Goal: Task Accomplishment & Management: Complete application form

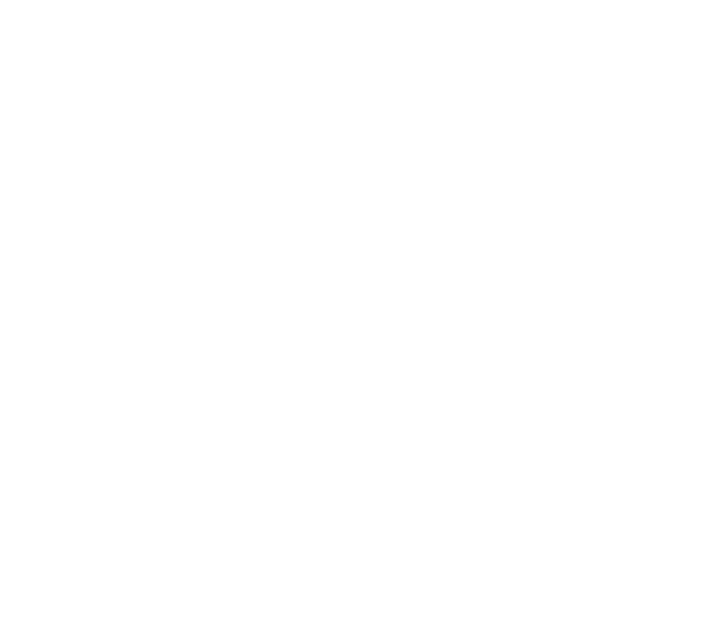
select select "*"
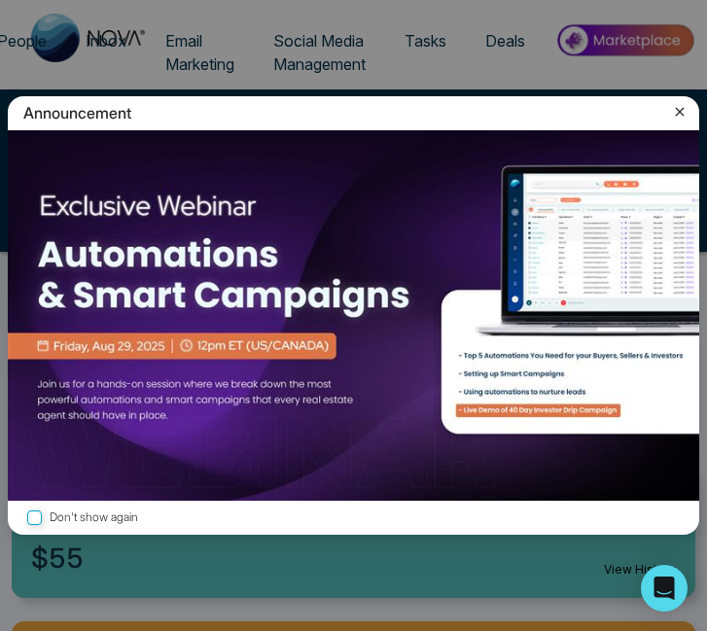
click at [670, 120] on icon at bounding box center [679, 111] width 19 height 19
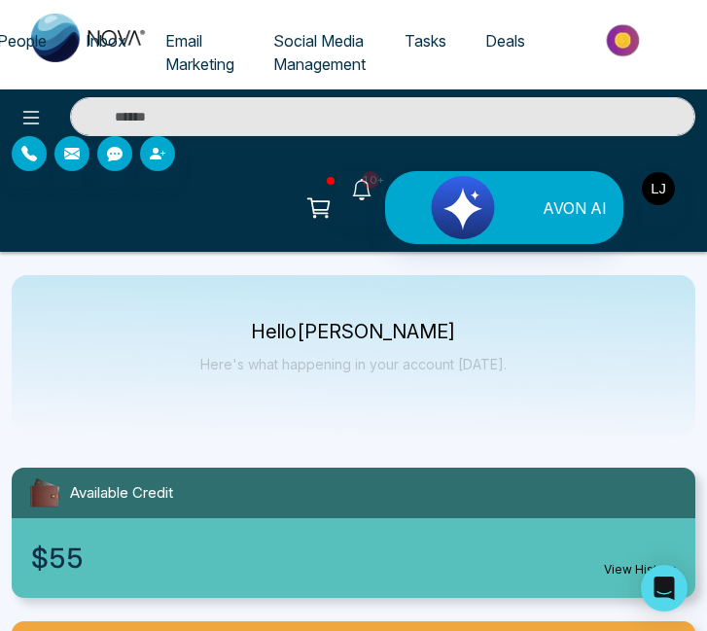
click at [435, 43] on span "Tasks" at bounding box center [425, 40] width 42 height 19
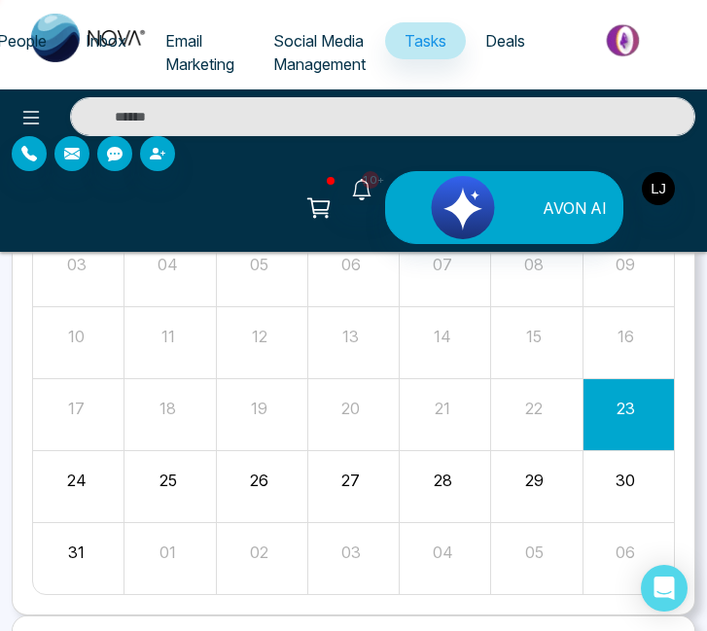
scroll to position [306, 0]
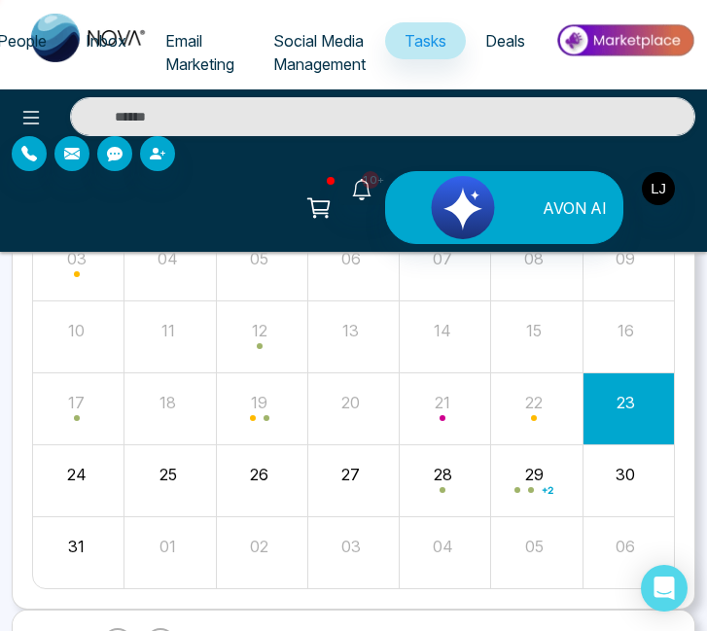
click at [191, 460] on div "25" at bounding box center [167, 471] width 86 height 29
click at [178, 468] on div "25" at bounding box center [167, 471] width 86 height 29
click at [614, 406] on div "23" at bounding box center [625, 399] width 86 height 29
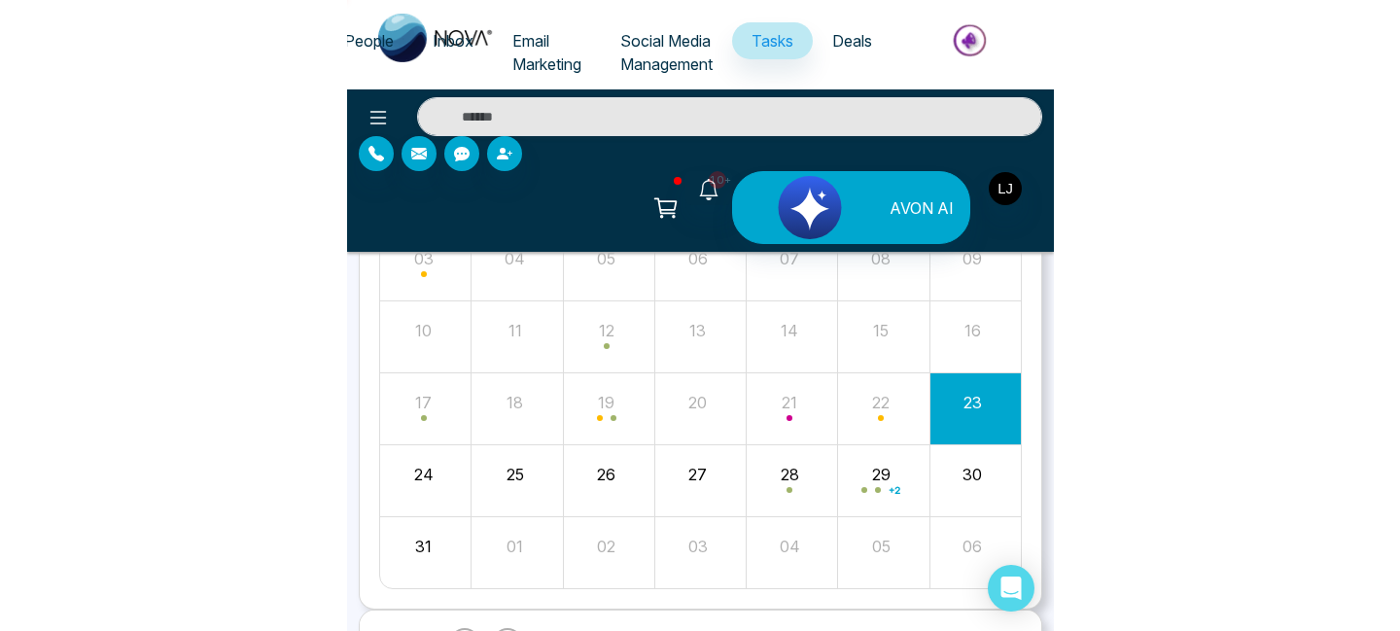
scroll to position [185, 0]
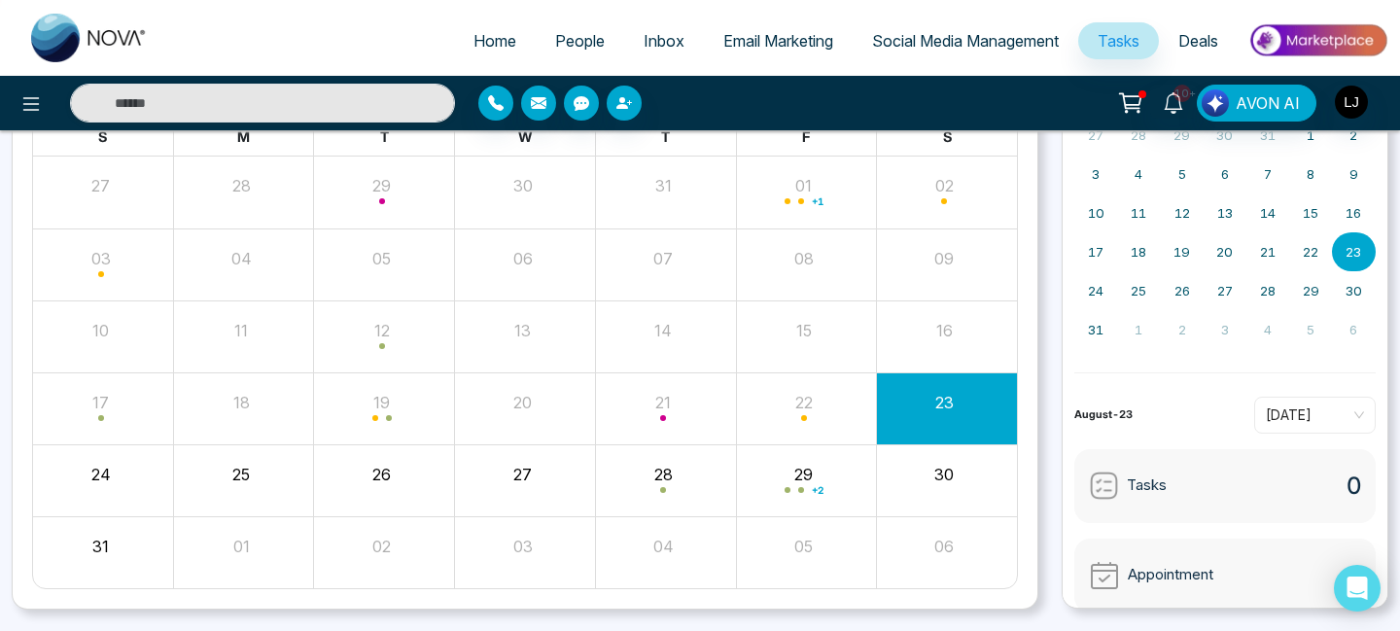
click at [378, 460] on div "26" at bounding box center [382, 471] width 136 height 29
click at [383, 460] on div "26" at bounding box center [382, 471] width 136 height 29
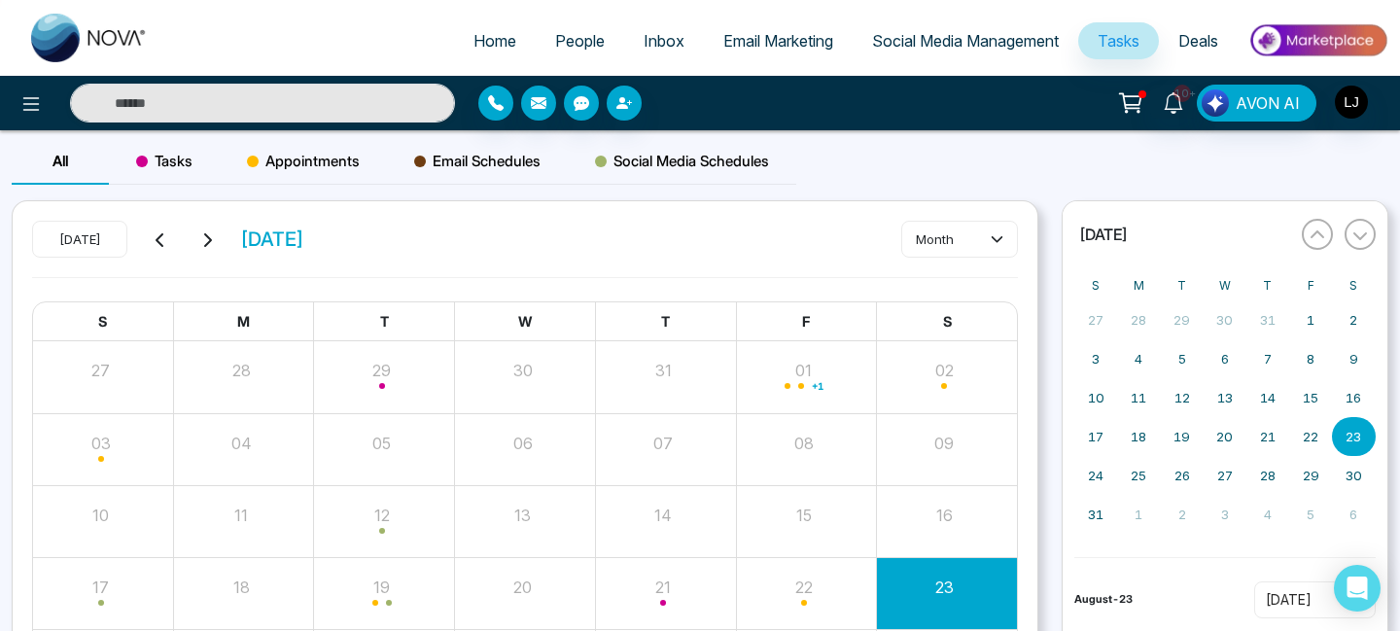
click at [157, 154] on span "Tasks" at bounding box center [164, 161] width 56 height 23
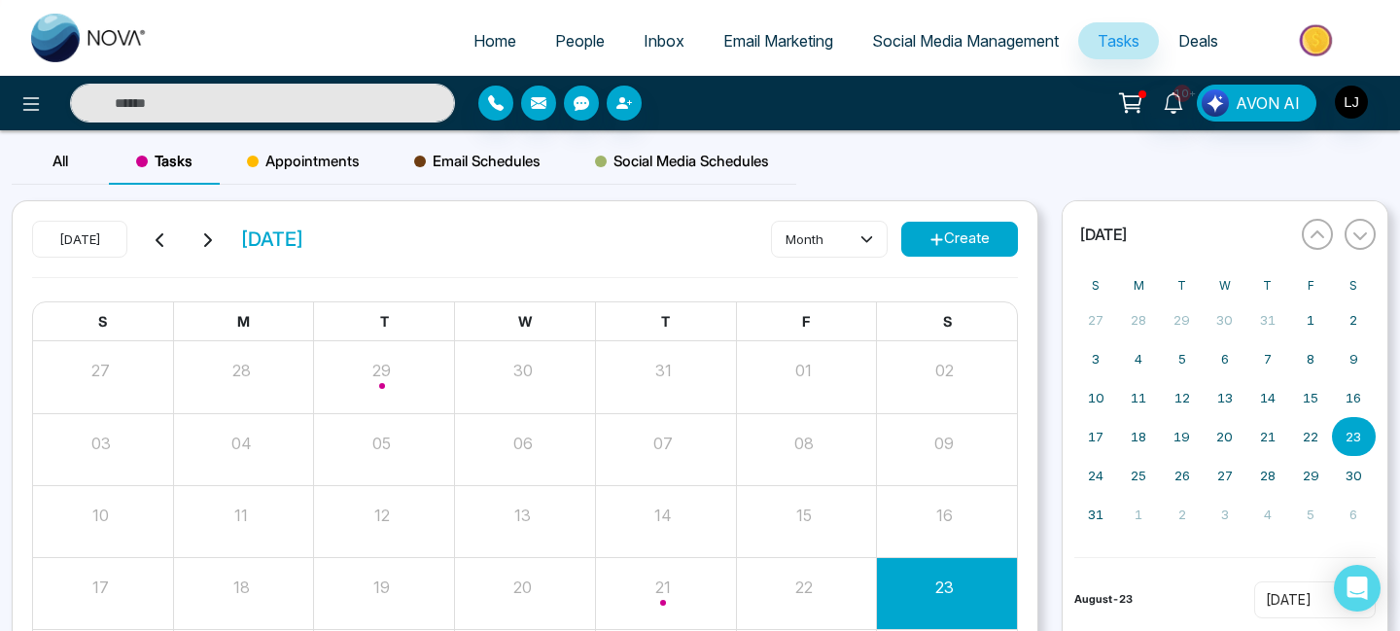
click at [706, 240] on icon at bounding box center [936, 239] width 12 height 12
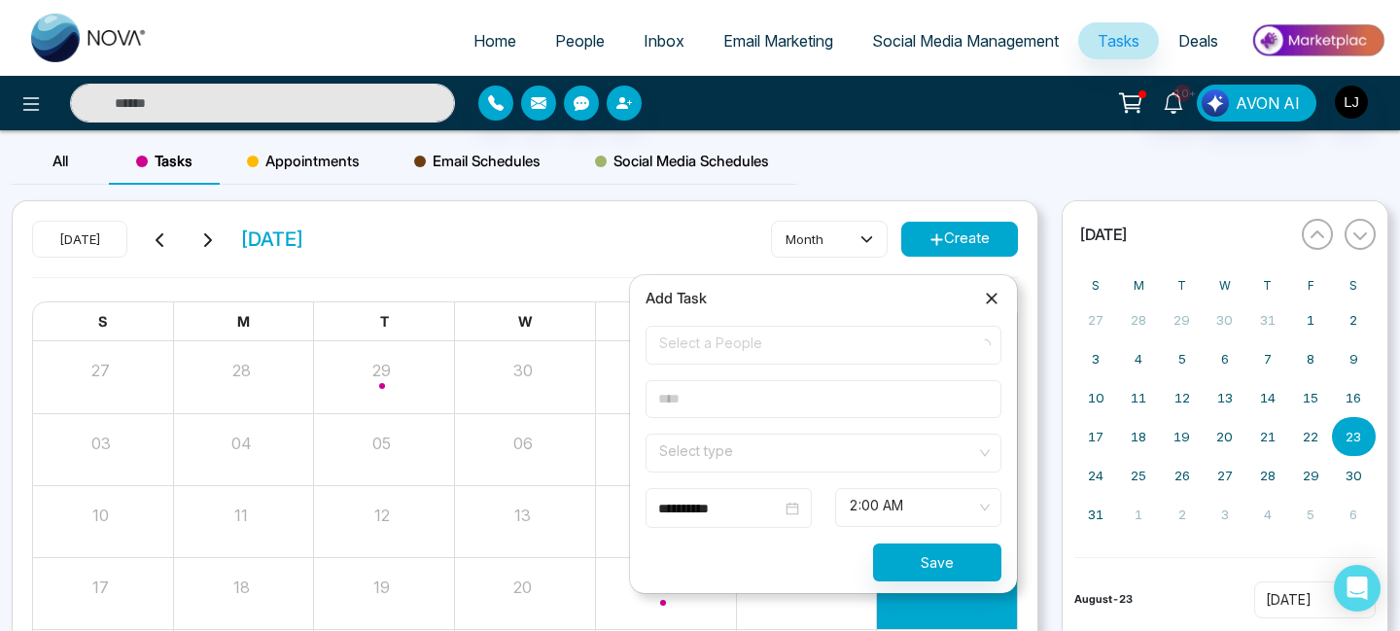
click at [706, 335] on span "Select a People" at bounding box center [823, 344] width 328 height 33
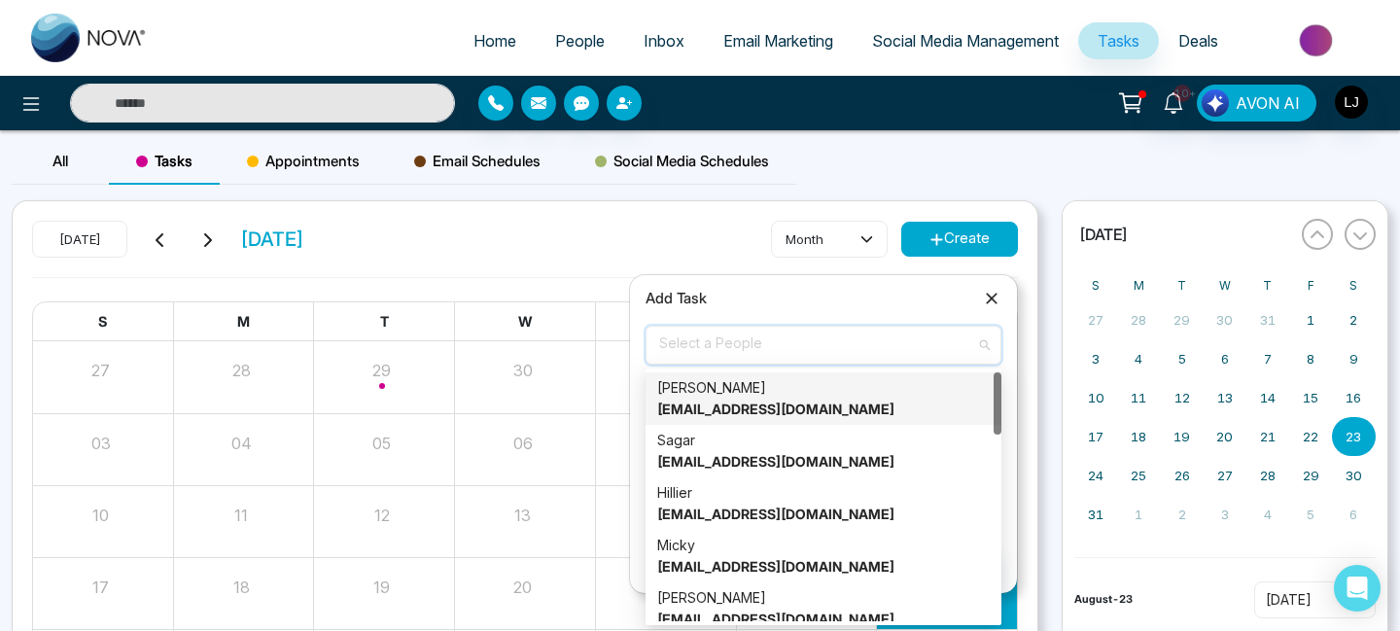
click at [706, 397] on div "Lokesh lokeshhhh@mmnovatech.com" at bounding box center [823, 398] width 332 height 43
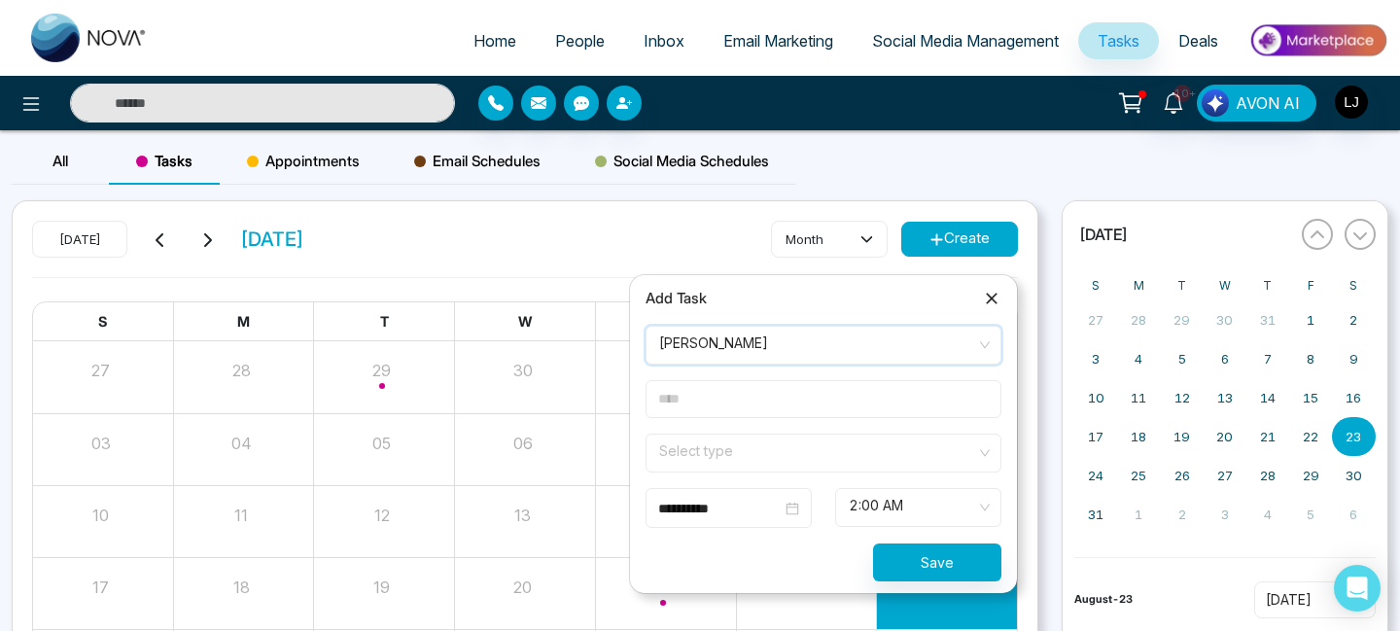
click at [706, 403] on input "text" at bounding box center [823, 399] width 356 height 38
type input "*****"
click at [706, 459] on input "search" at bounding box center [816, 448] width 319 height 29
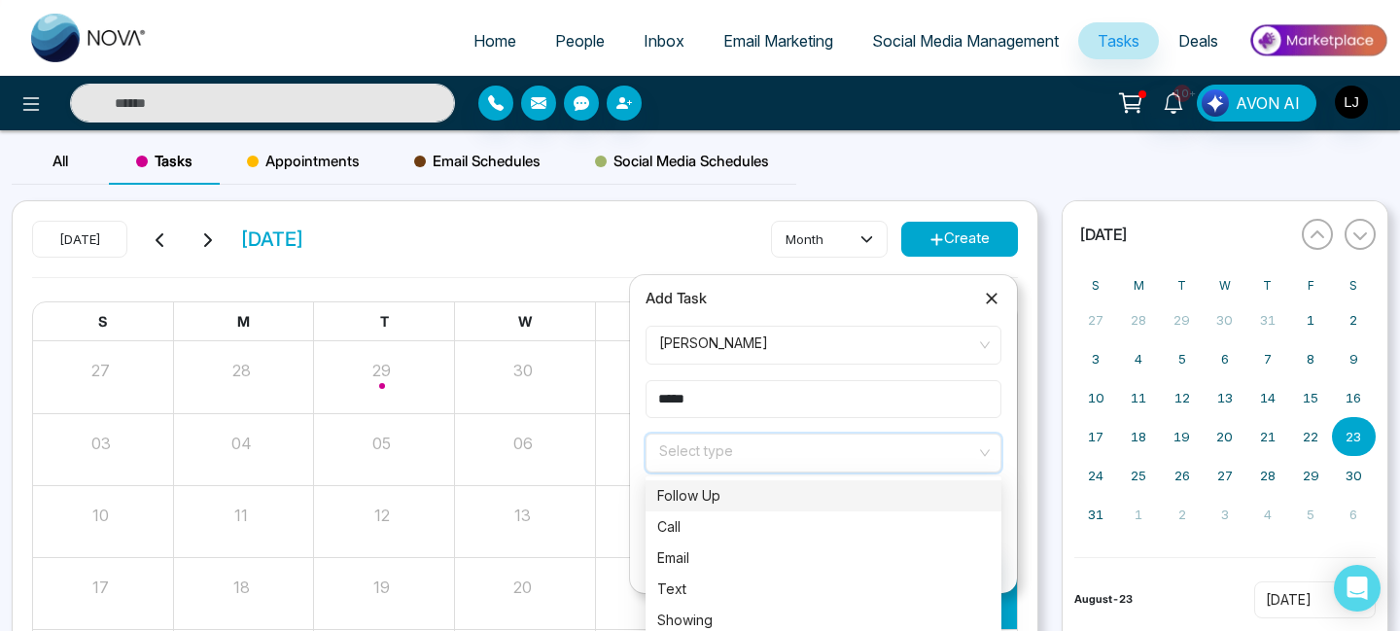
click at [706, 508] on div "Follow Up" at bounding box center [823, 495] width 356 height 31
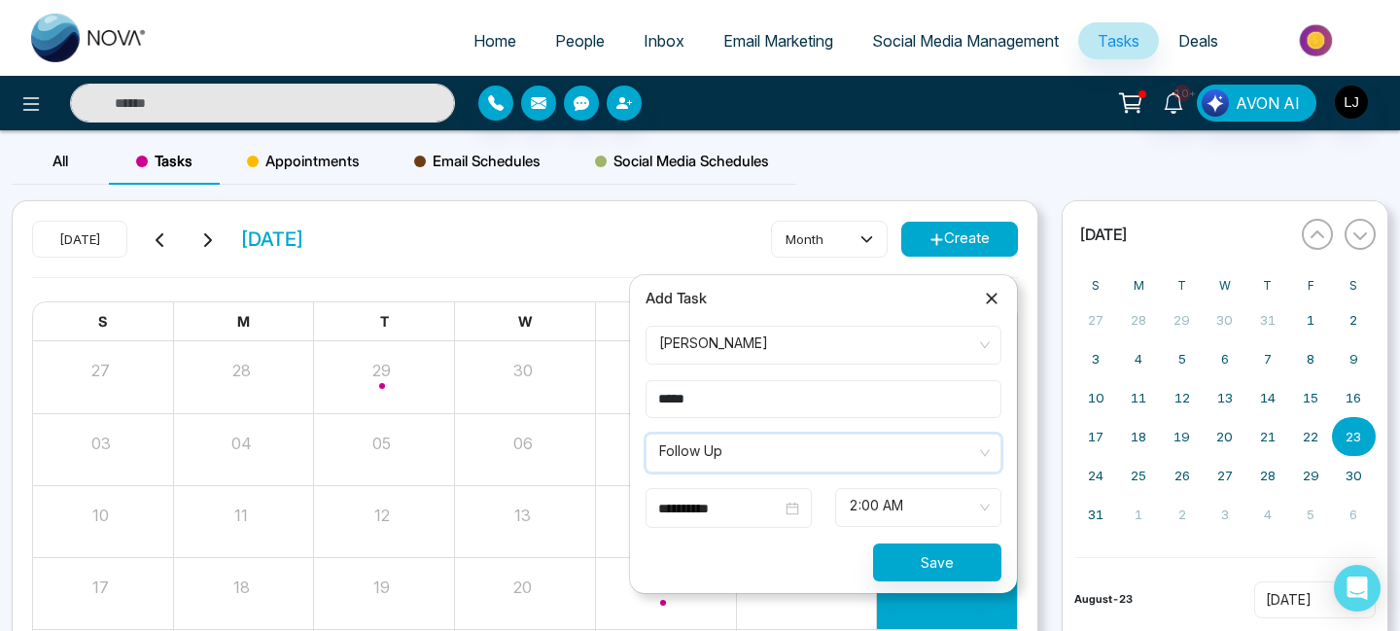
click at [706, 504] on input "**********" at bounding box center [719, 508] width 123 height 21
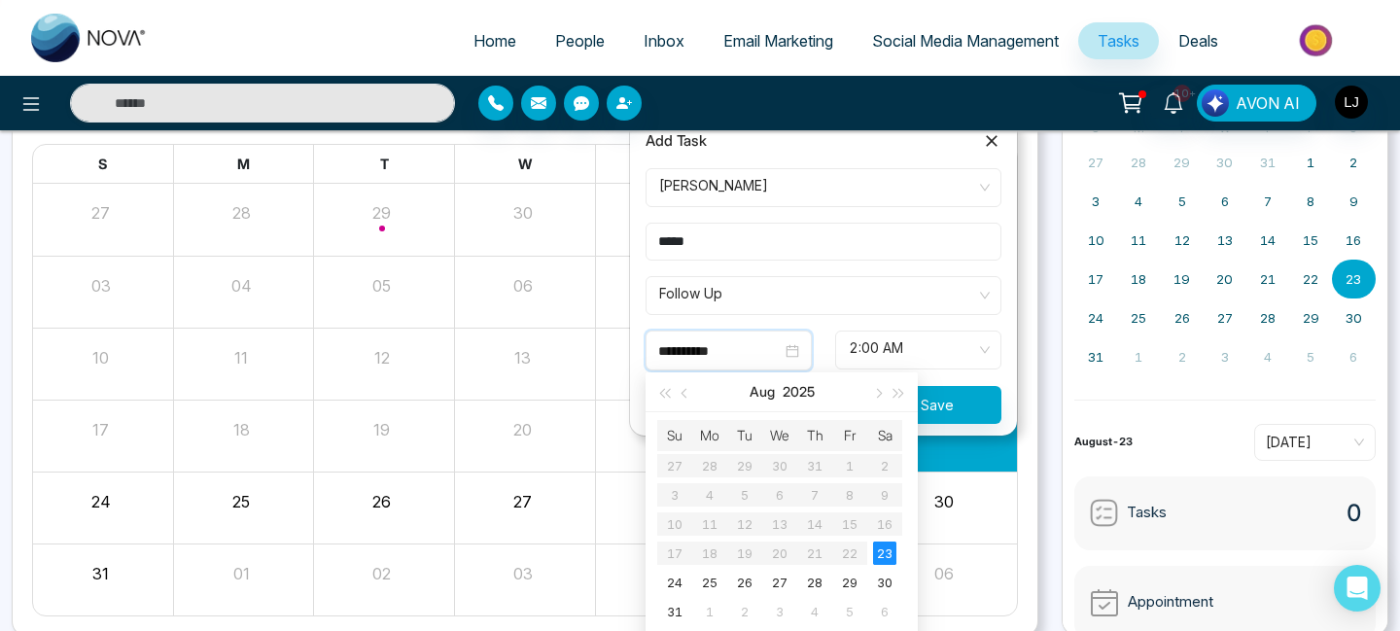
scroll to position [233, 0]
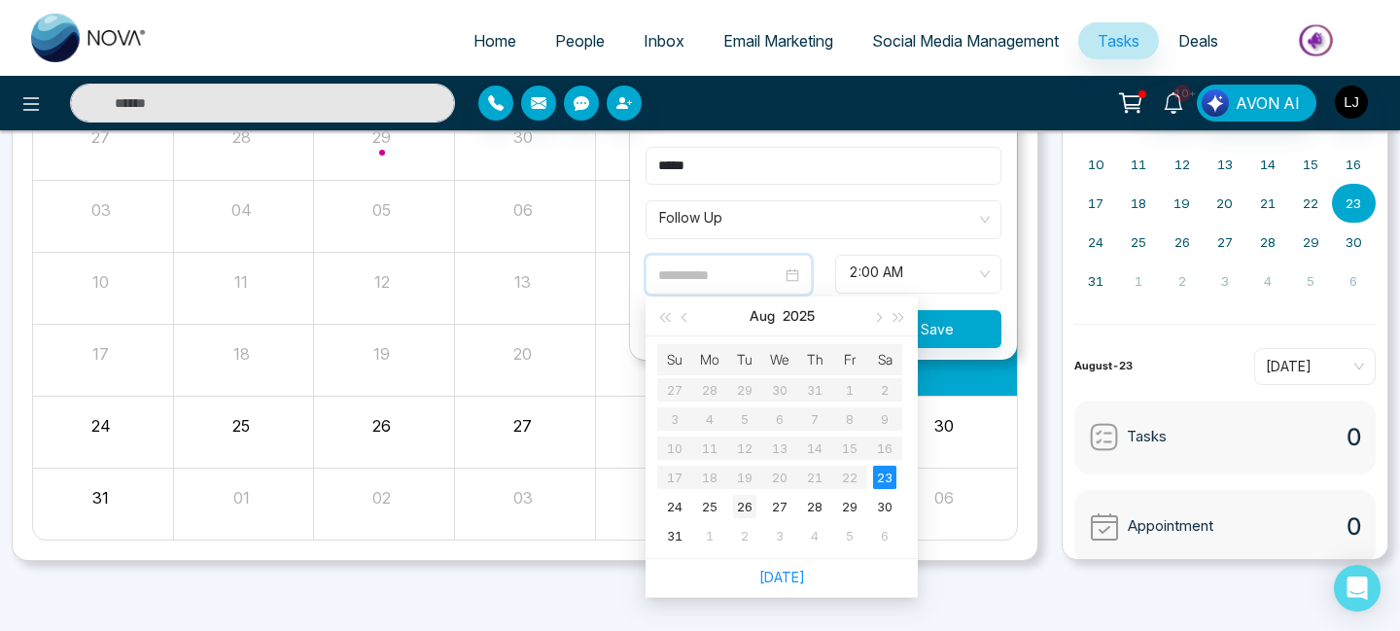
type input "**********"
click at [706, 503] on div "26" at bounding box center [744, 506] width 23 height 23
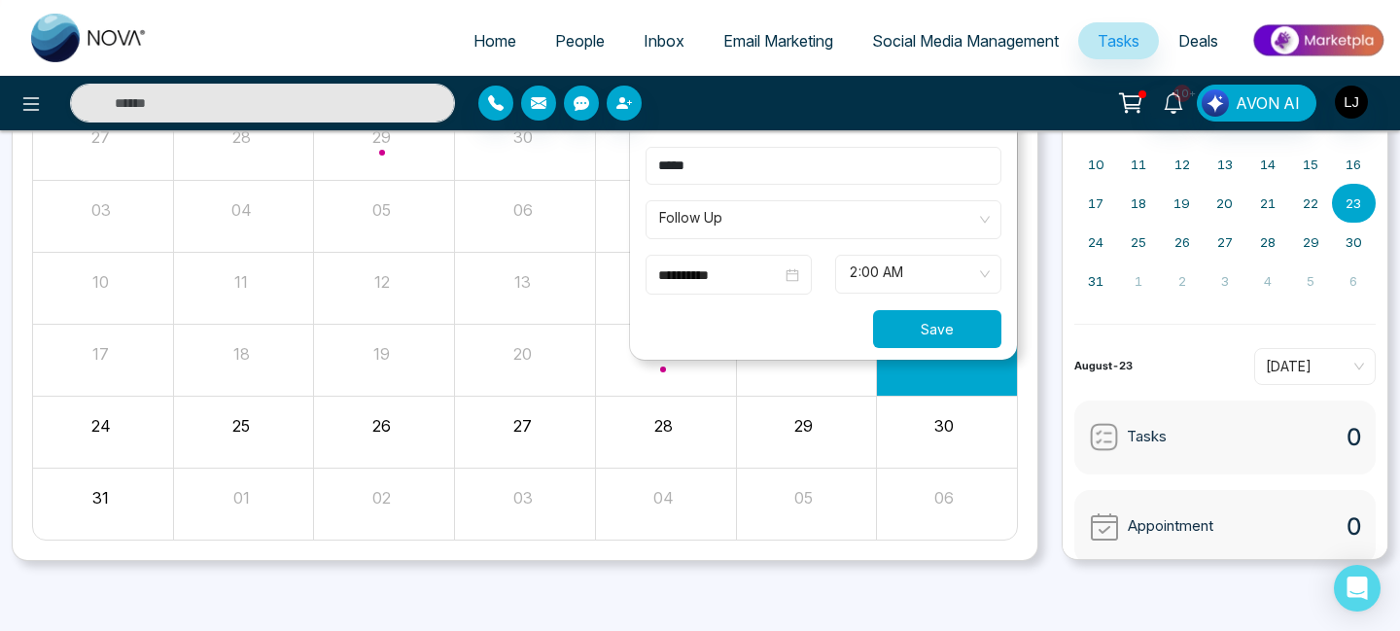
click at [706, 329] on button "Save" at bounding box center [937, 329] width 128 height 38
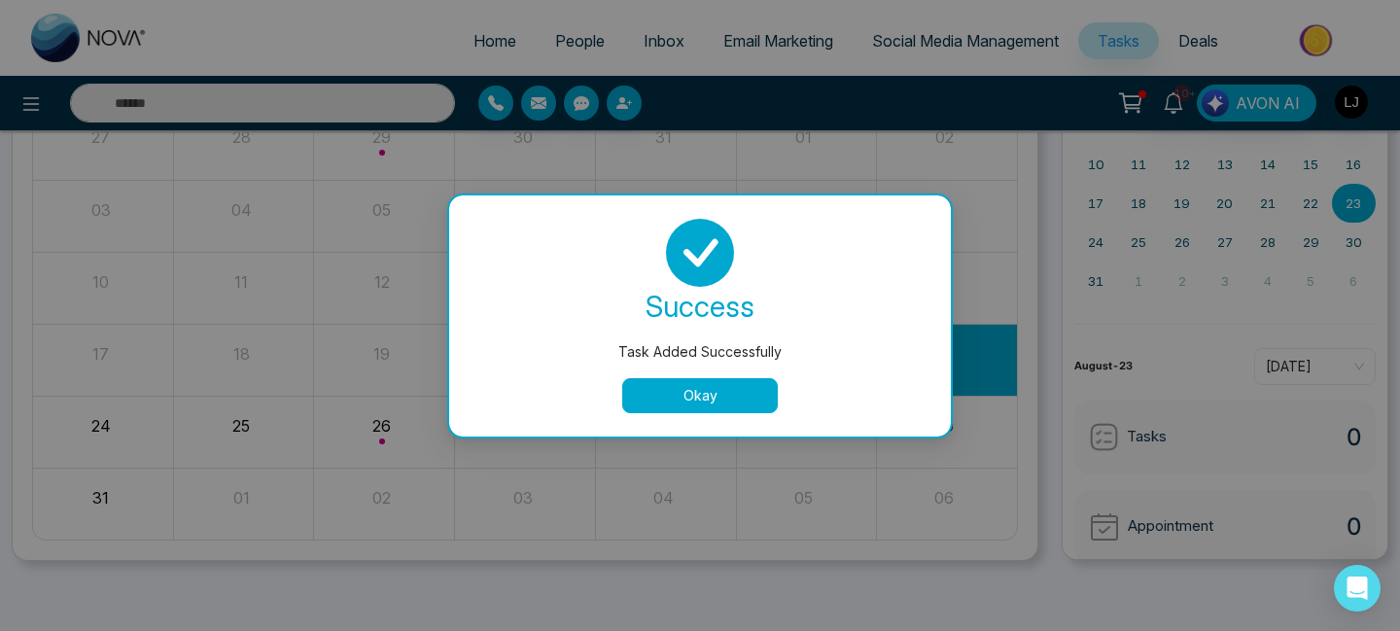
click at [706, 394] on button "Okay" at bounding box center [700, 395] width 156 height 35
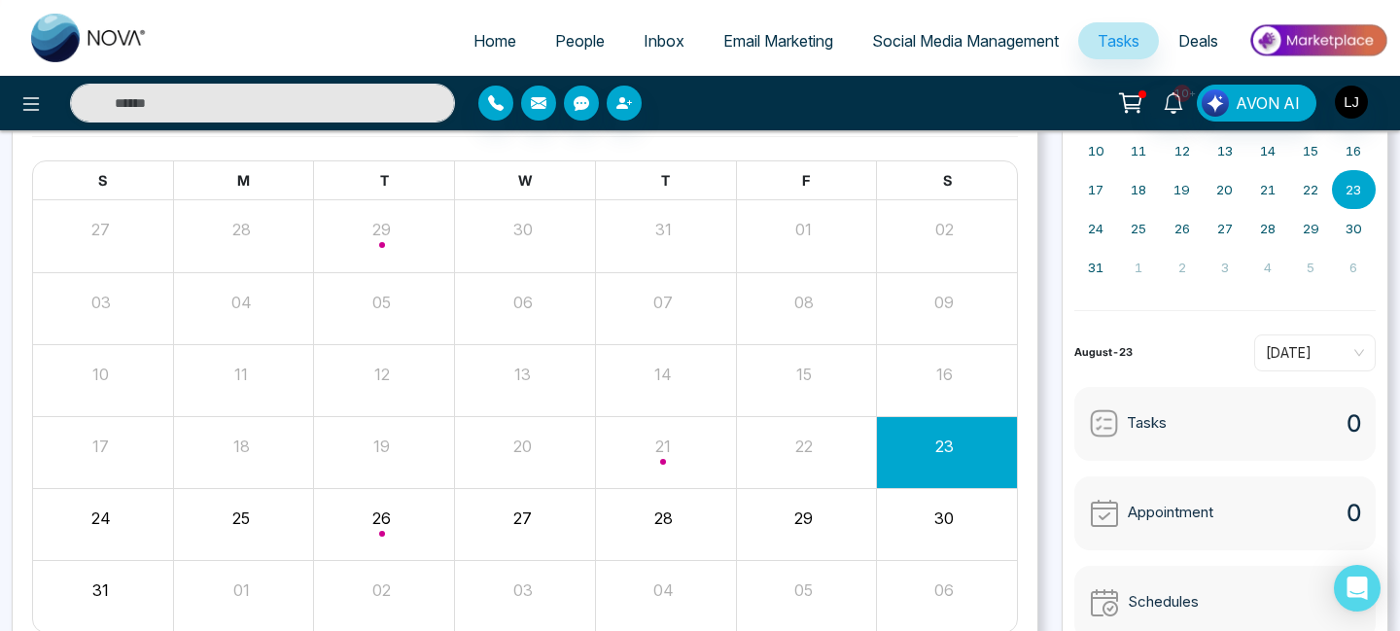
scroll to position [139, 0]
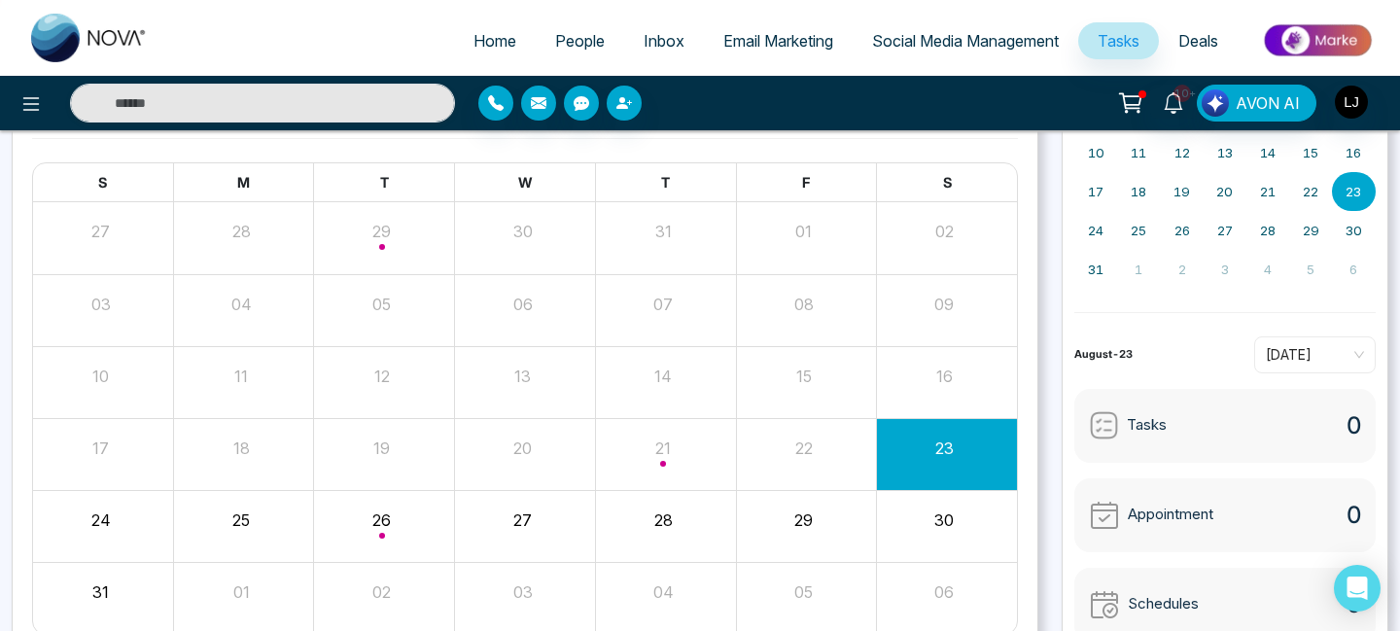
click at [706, 422] on span "Tasks" at bounding box center [1146, 425] width 40 height 22
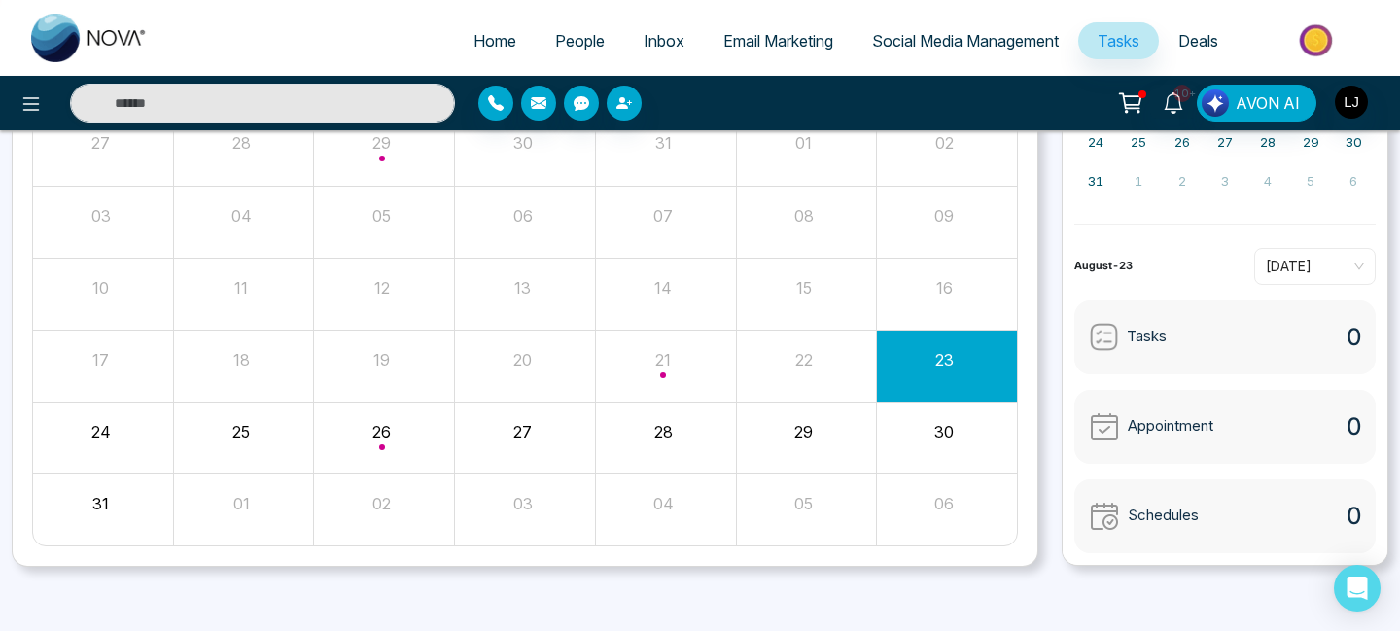
scroll to position [233, 0]
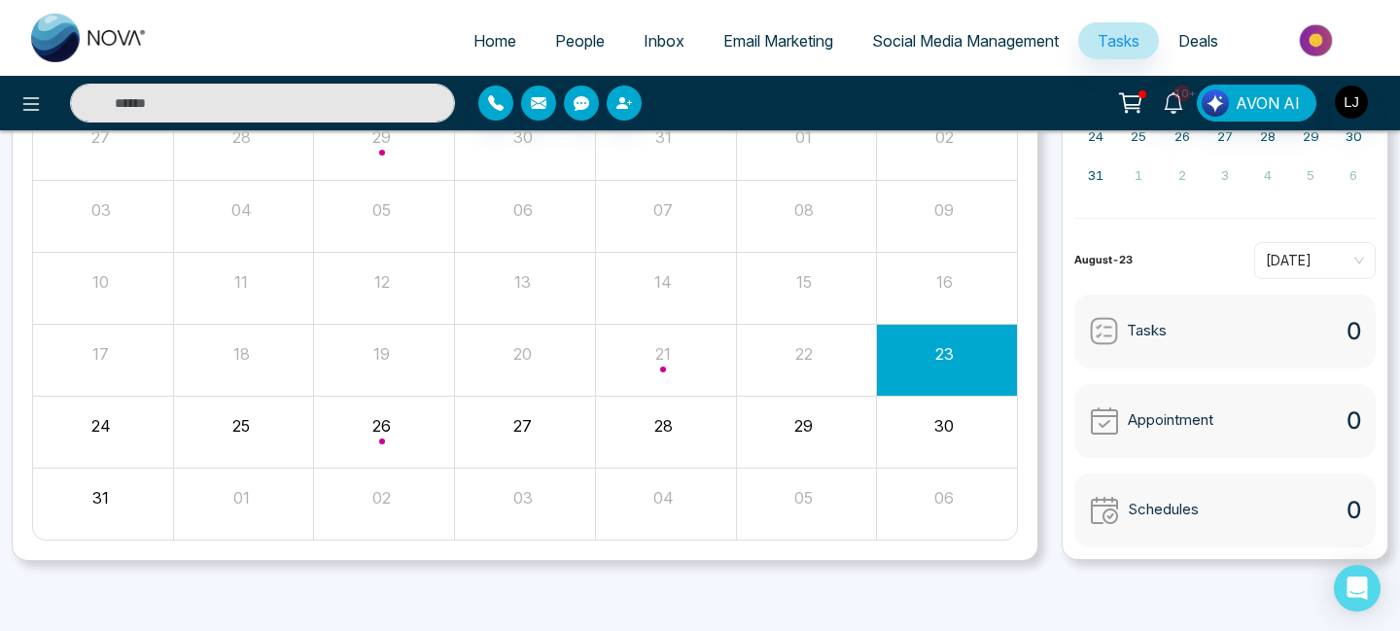
click at [379, 432] on div "Month View" at bounding box center [384, 431] width 141 height 47
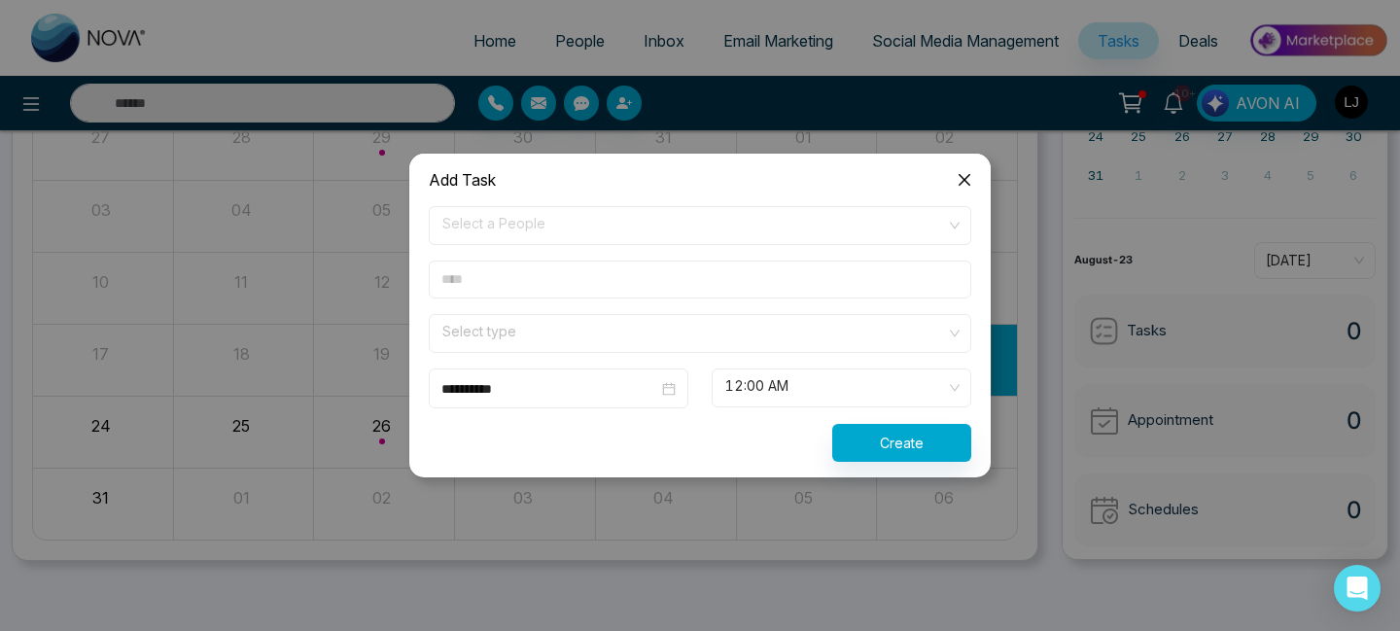
click at [706, 187] on icon "close" at bounding box center [964, 180] width 16 height 16
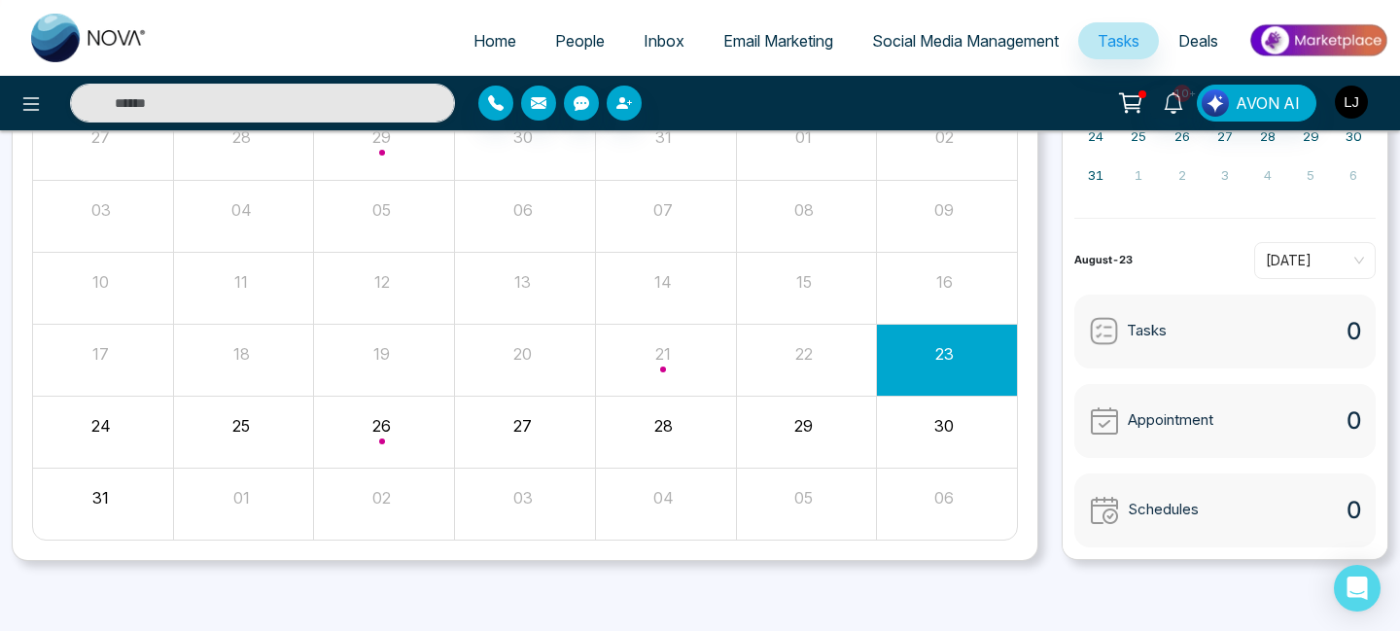
click at [706, 101] on img "button" at bounding box center [1350, 102] width 33 height 33
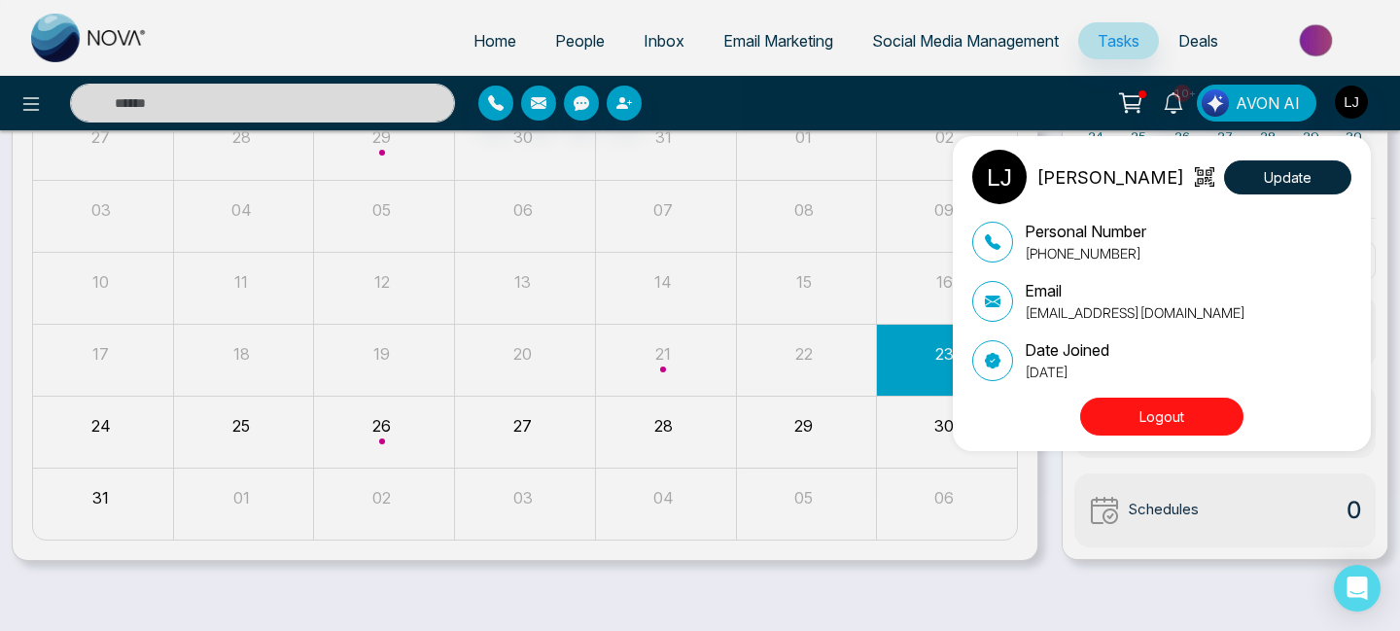
click at [706, 422] on button "Logout" at bounding box center [1161, 416] width 163 height 38
